Goal: Navigation & Orientation: Find specific page/section

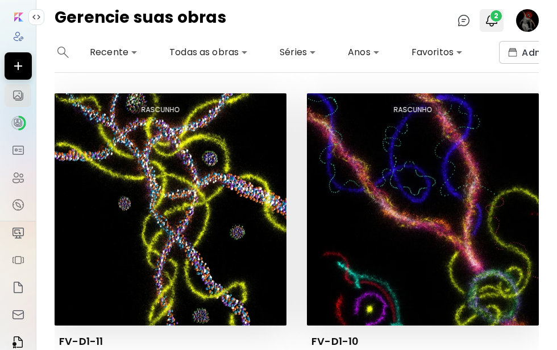
click at [497, 23] on img "button" at bounding box center [492, 21] width 14 height 14
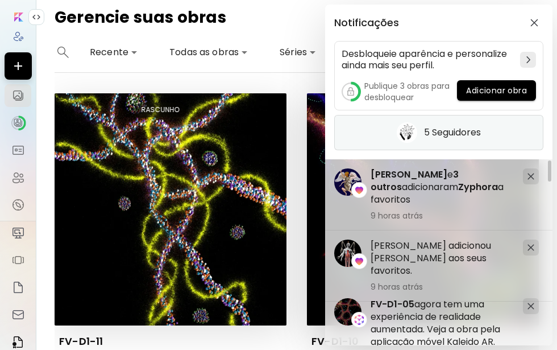
click at [456, 136] on h5 "5 Seguidores" at bounding box center [452, 132] width 57 height 11
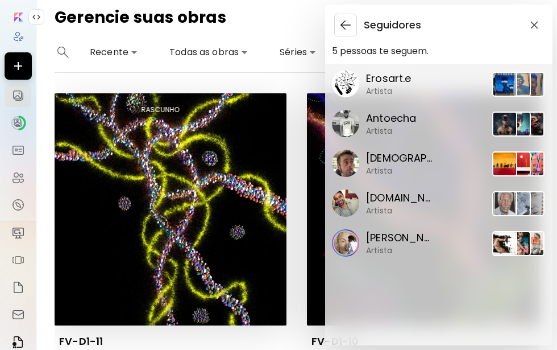
click at [394, 76] on p "Erosart.e" at bounding box center [389, 78] width 46 height 15
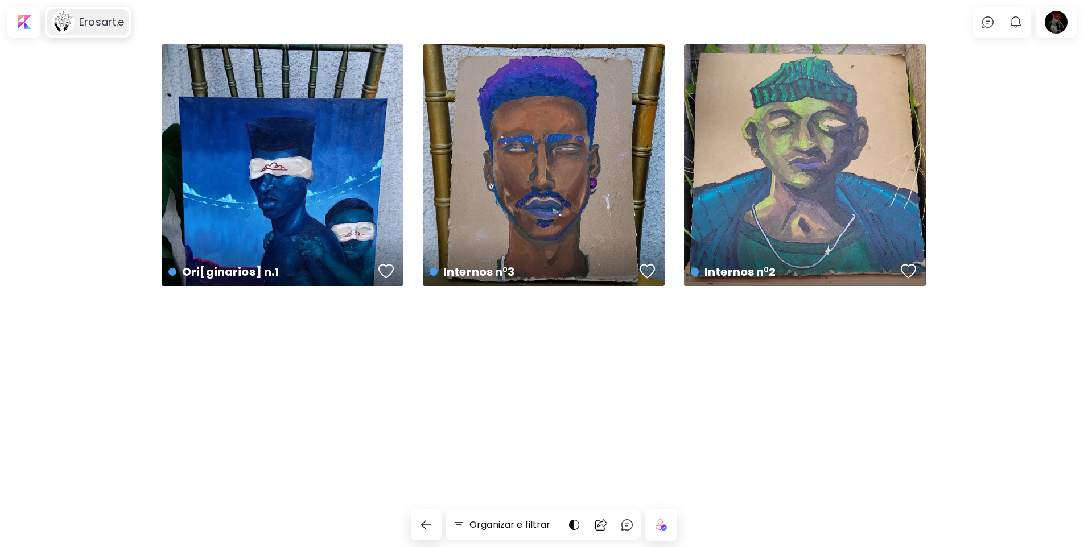
click at [102, 26] on h6 "Erosart.e" at bounding box center [101, 22] width 45 height 14
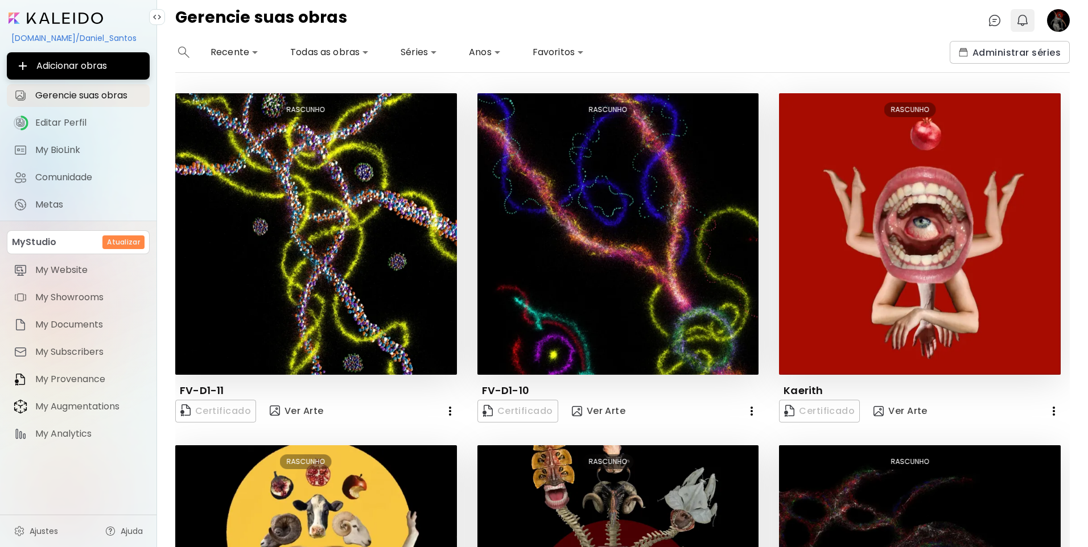
click at [557, 18] on button "0" at bounding box center [1022, 20] width 19 height 19
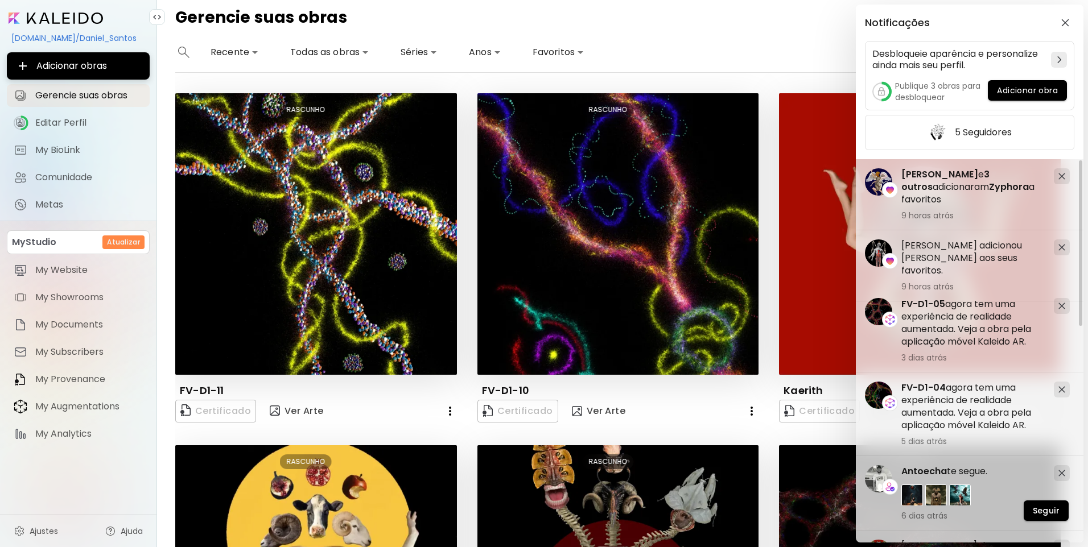
click at [557, 50] on div "Notificações Desbloqueie aparência e personalize ainda mais seu perfil. Publiqu…" at bounding box center [544, 273] width 1088 height 547
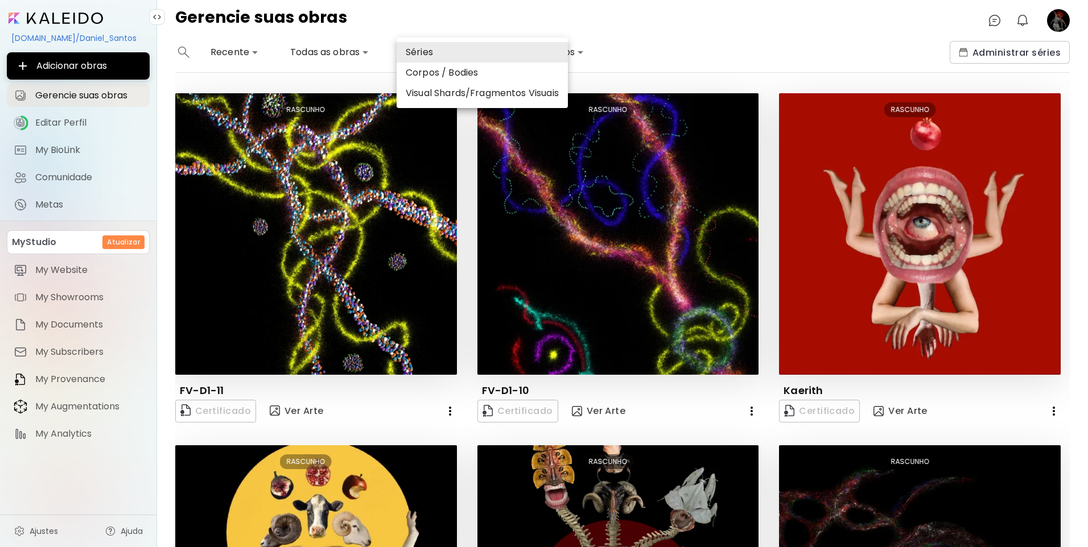
click at [418, 58] on body "**********" at bounding box center [544, 273] width 1088 height 547
click at [424, 86] on li "Visual Shards/Fragmentos Visuais" at bounding box center [482, 93] width 171 height 20
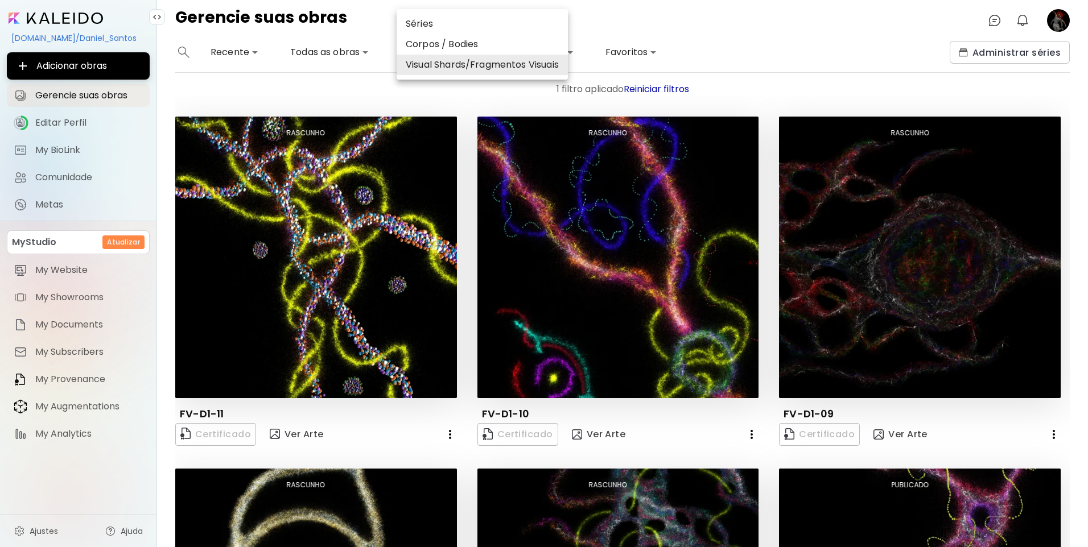
click at [461, 40] on li "Corpos / Bodies" at bounding box center [482, 44] width 171 height 20
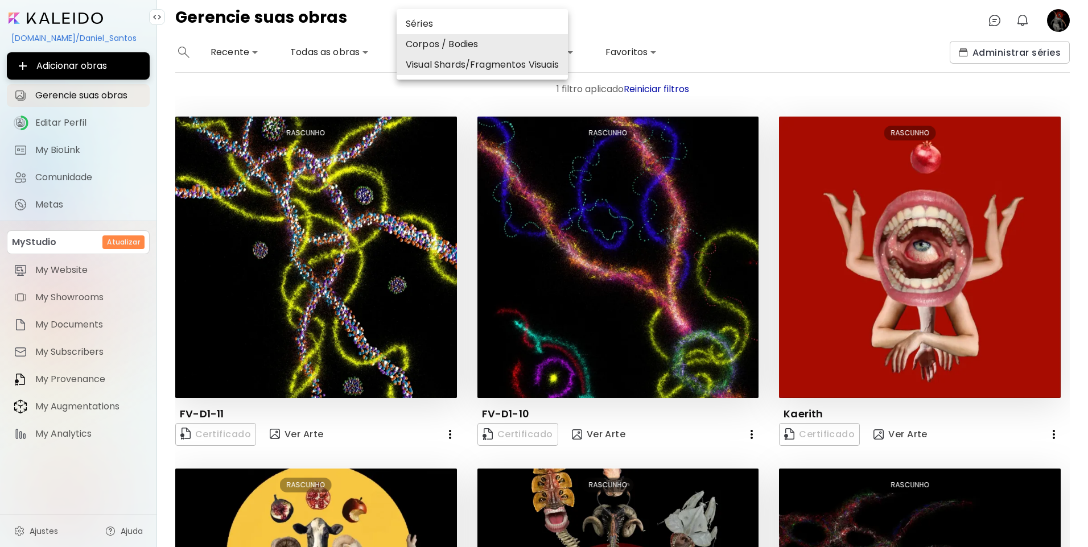
click at [464, 171] on div at bounding box center [544, 273] width 1088 height 547
click at [460, 47] on body "**********" at bounding box center [544, 273] width 1088 height 547
click at [459, 43] on li "Corpos / Bodies" at bounding box center [482, 44] width 171 height 20
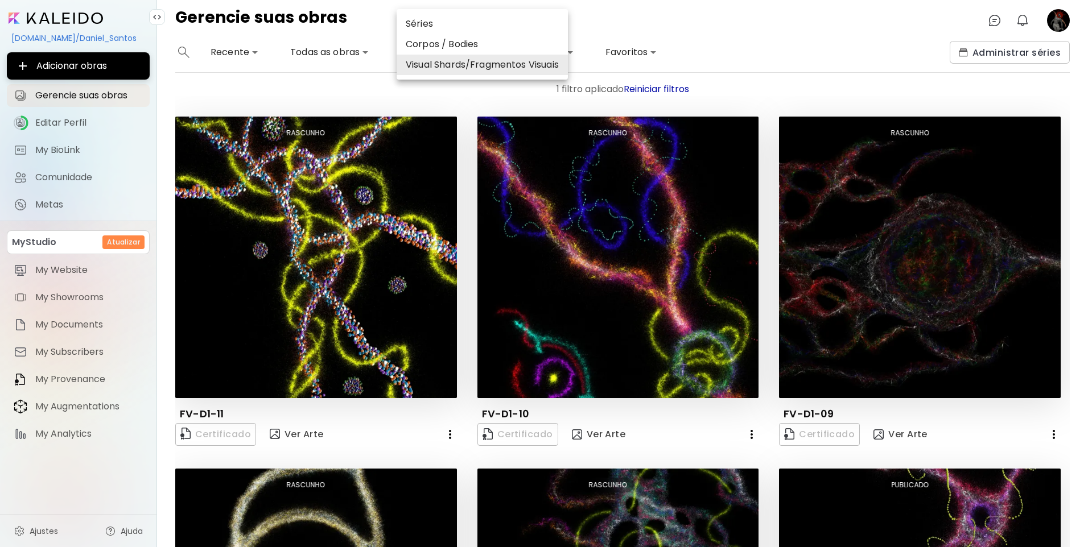
click at [461, 131] on div at bounding box center [544, 273] width 1088 height 547
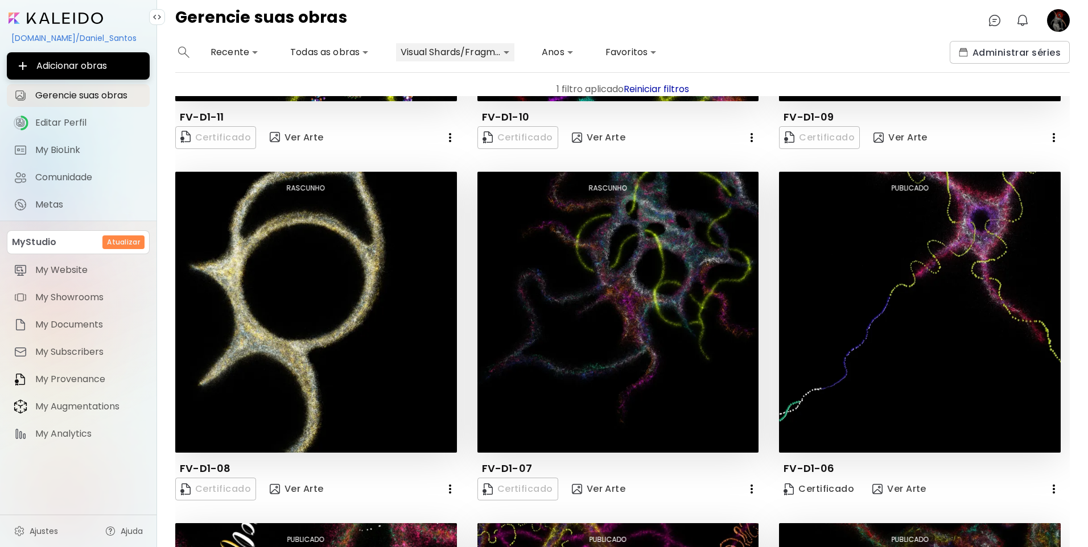
scroll to position [243, 0]
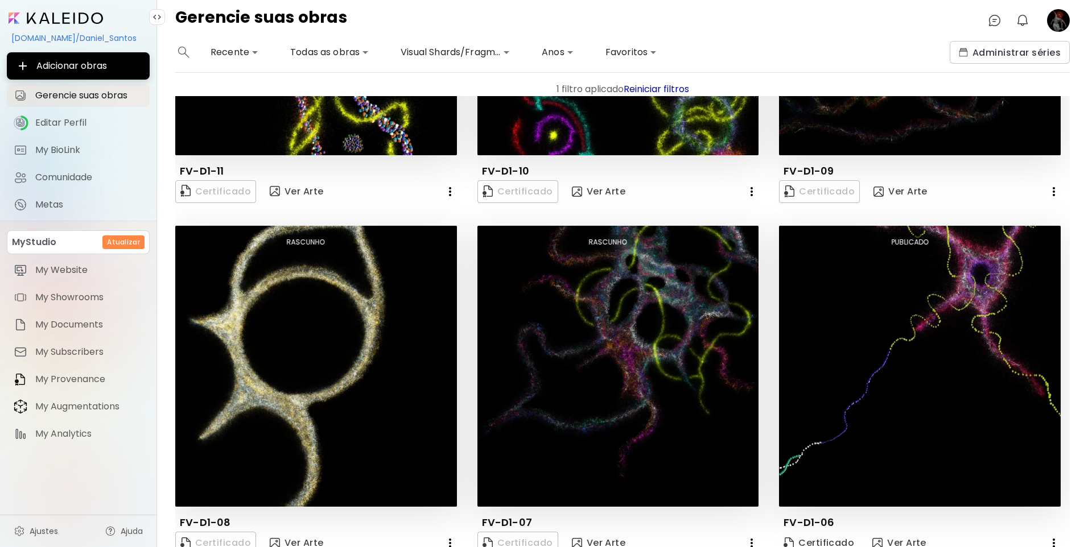
click at [457, 40] on div "Gerencie suas obras 0 0" at bounding box center [622, 20] width 931 height 41
click at [464, 51] on body "**********" at bounding box center [544, 273] width 1088 height 547
click at [456, 48] on li "Corpos / Bodies" at bounding box center [482, 44] width 171 height 20
type input "**********"
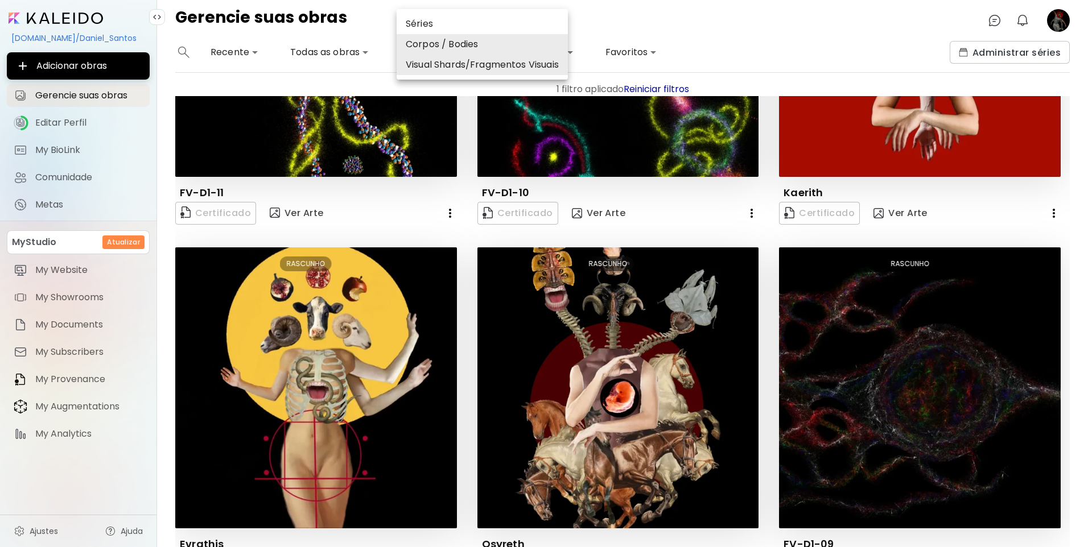
scroll to position [0, 0]
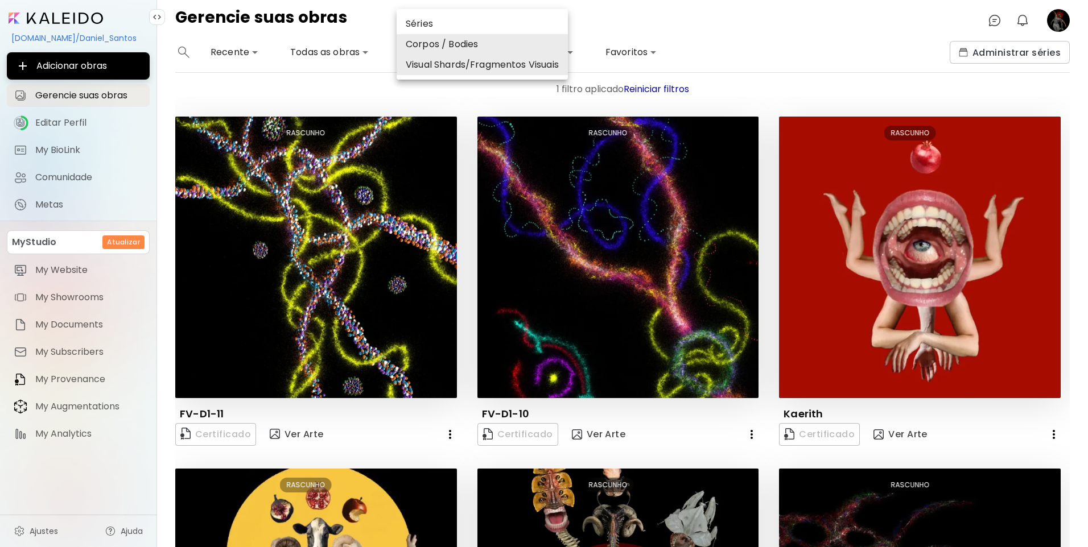
click at [466, 113] on div at bounding box center [544, 273] width 1088 height 547
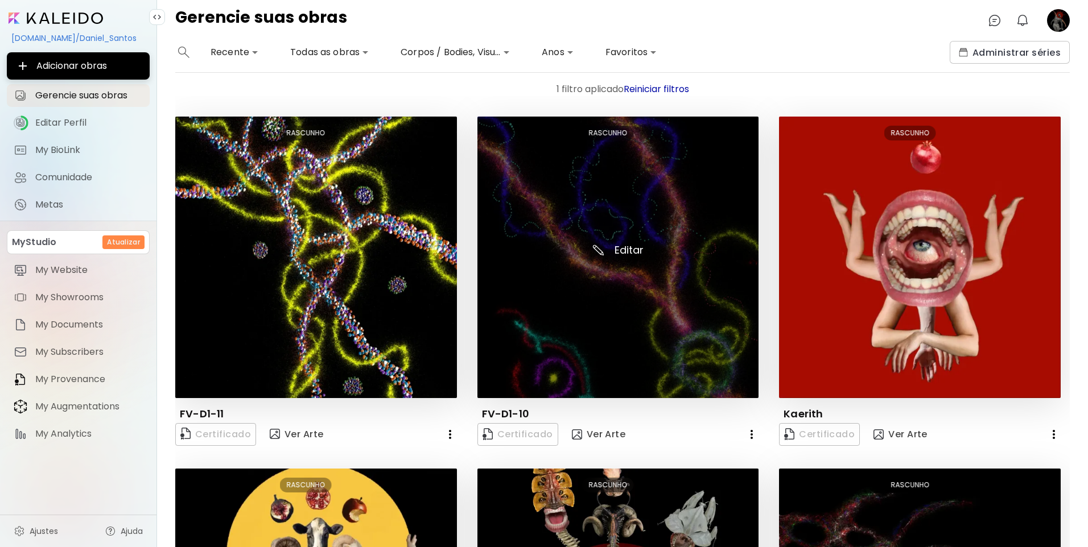
click at [557, 196] on img at bounding box center [618, 258] width 282 height 282
